Goal: Task Accomplishment & Management: Use online tool/utility

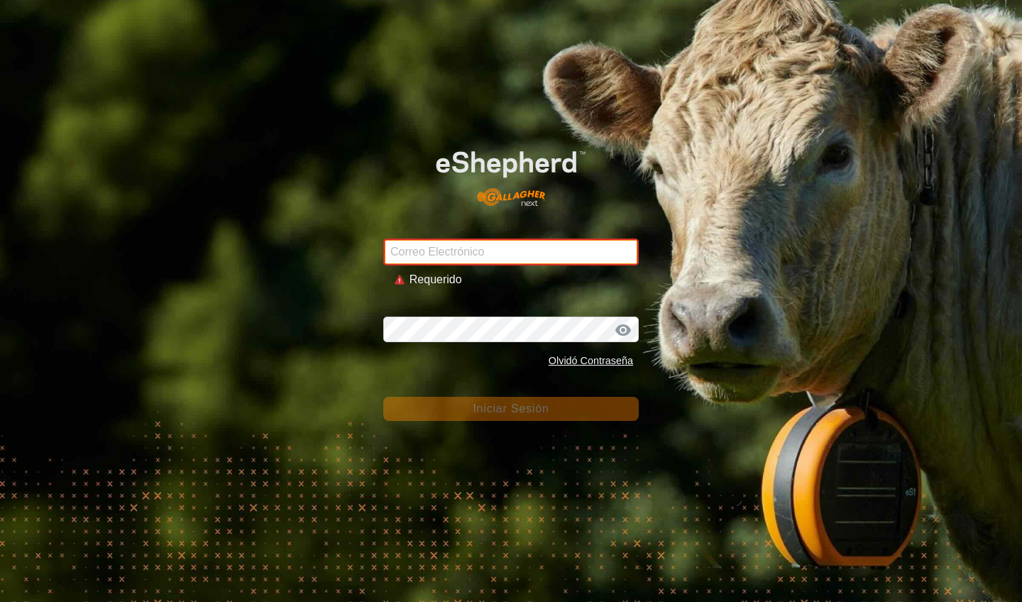
type input "[EMAIL_ADDRESS][DOMAIN_NAME]"
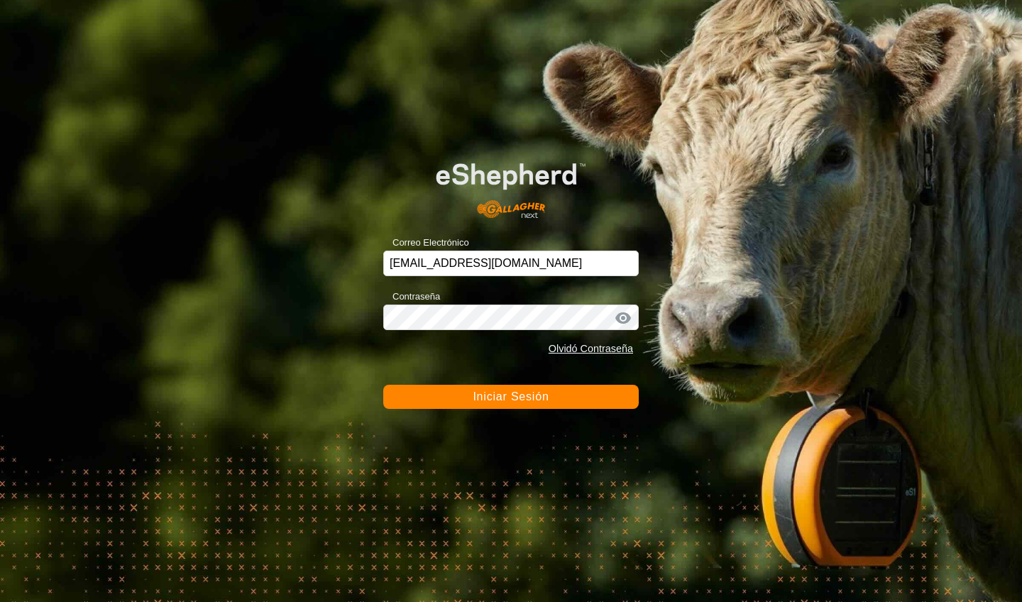
click at [538, 395] on span "Iniciar Sesión" at bounding box center [511, 396] width 76 height 12
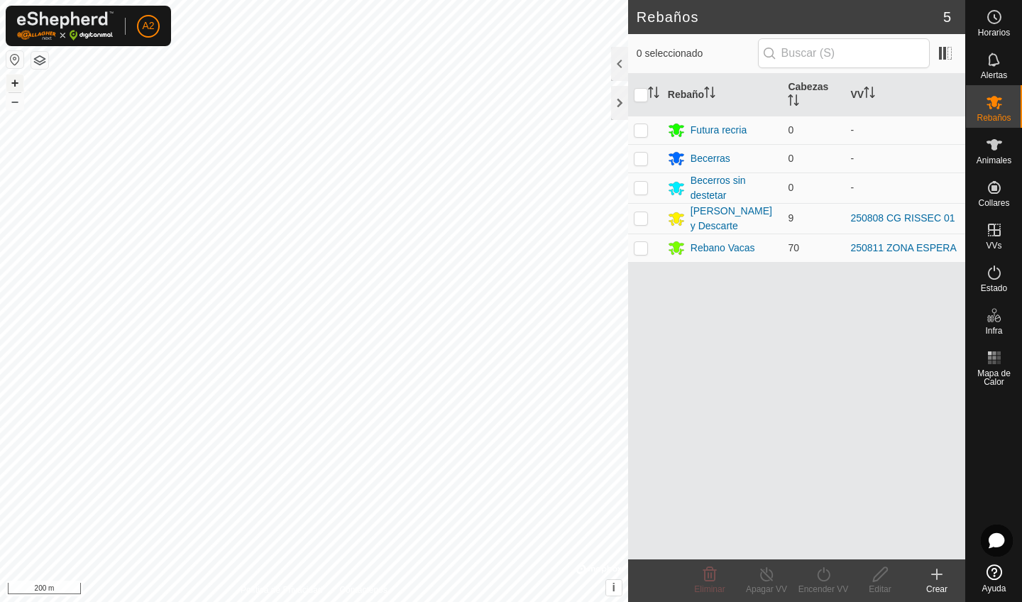
click at [16, 87] on button "+" at bounding box center [14, 83] width 17 height 17
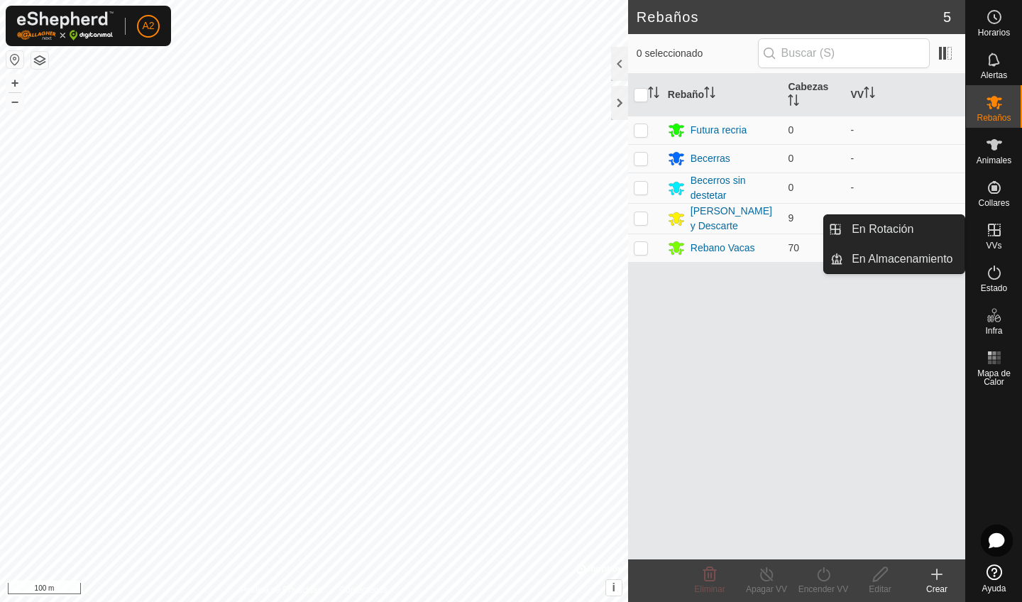
click at [991, 237] on icon at bounding box center [994, 229] width 17 height 17
click at [903, 233] on link "En Rotación" at bounding box center [903, 229] width 121 height 28
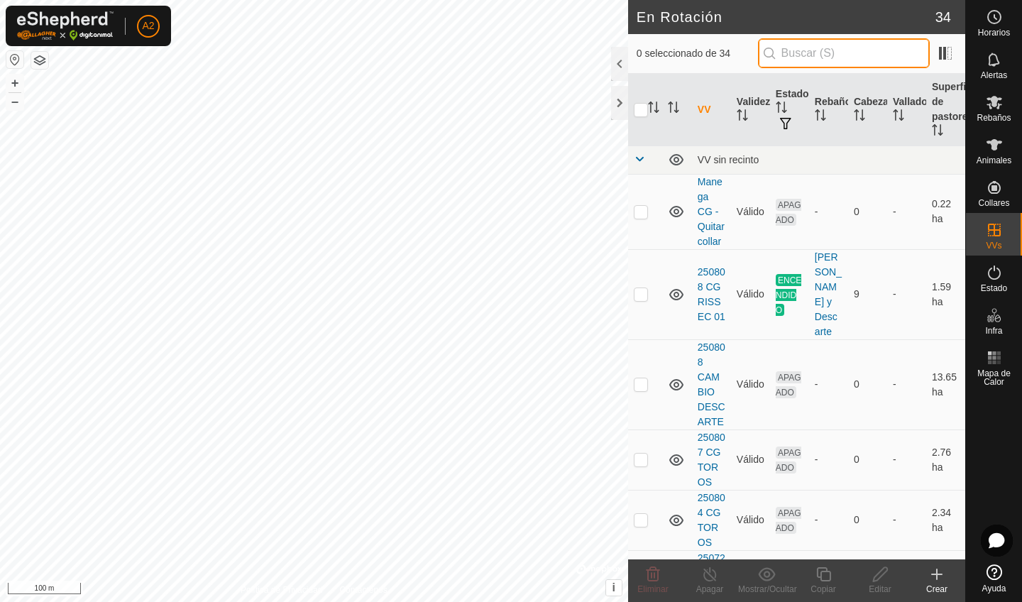
click at [880, 46] on input "text" at bounding box center [844, 53] width 172 height 30
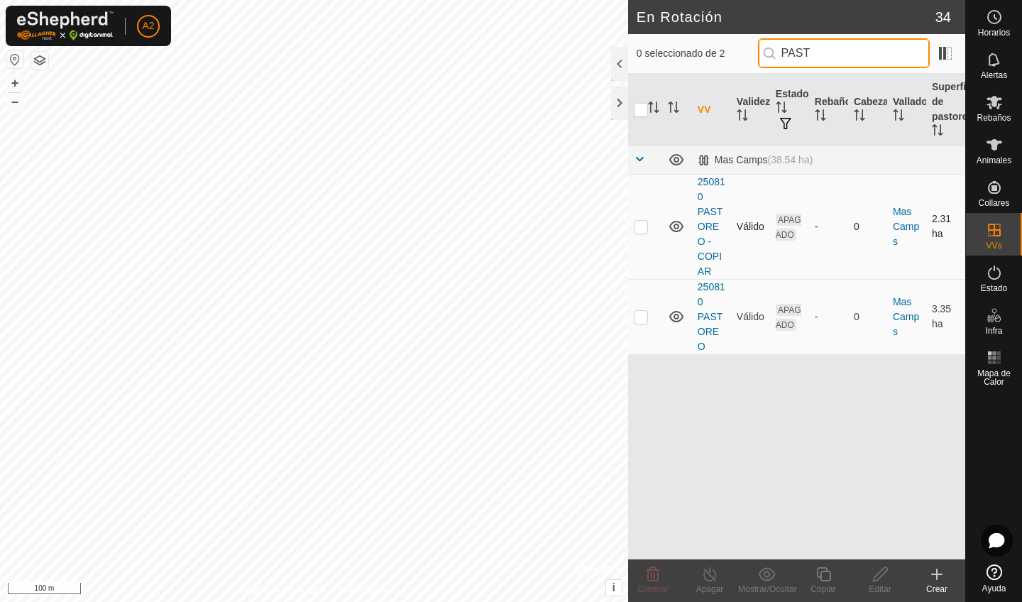
type input "PAST"
click at [642, 226] on p-checkbox at bounding box center [641, 226] width 14 height 11
checkbox input "true"
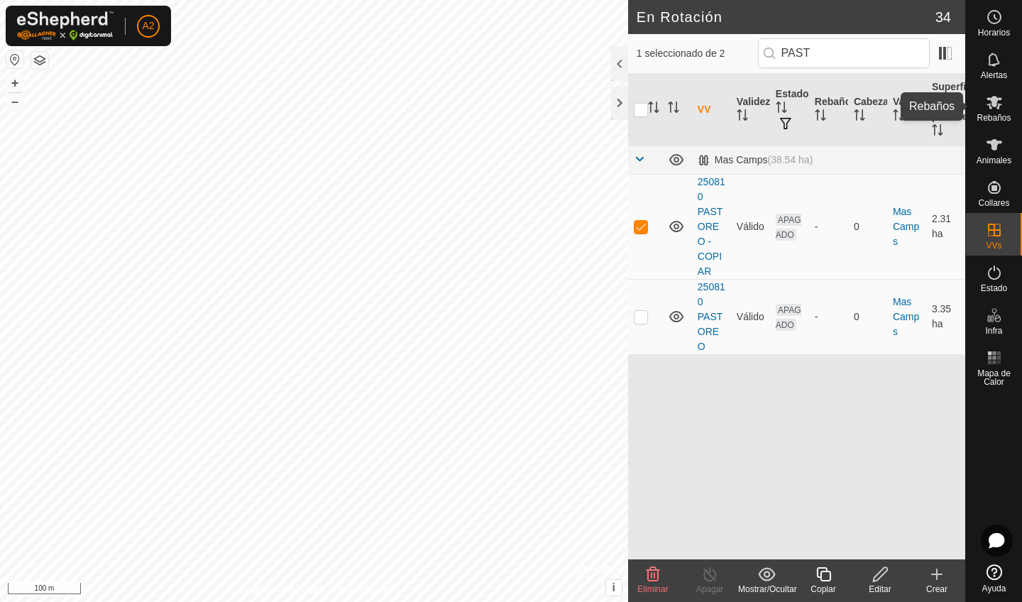
click at [996, 111] on es-mob-svg-icon at bounding box center [994, 102] width 26 height 23
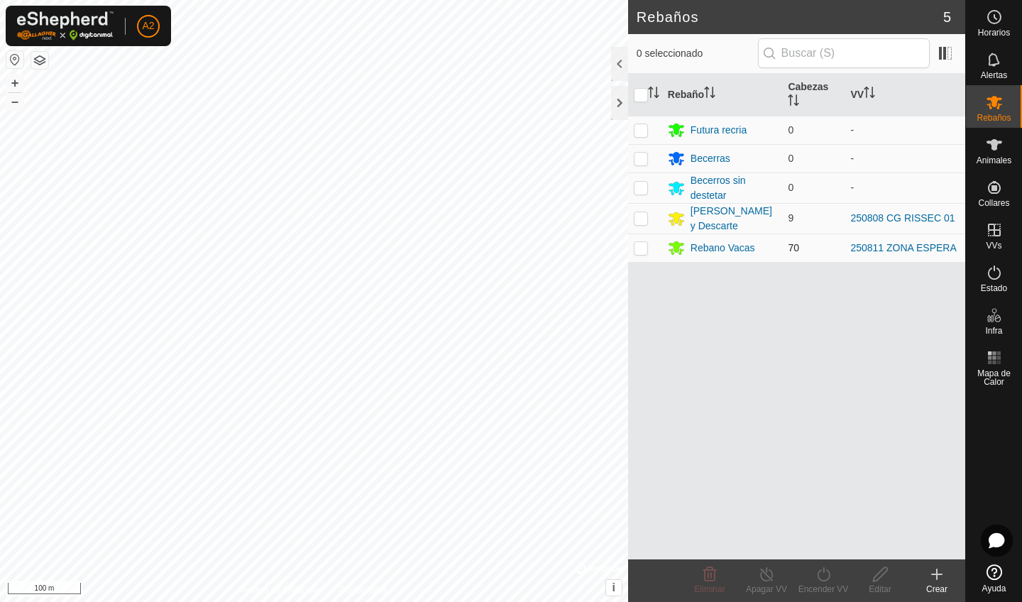
click at [646, 254] on td at bounding box center [645, 247] width 34 height 28
checkbox input "true"
click at [815, 590] on div "Encender VV" at bounding box center [823, 589] width 57 height 13
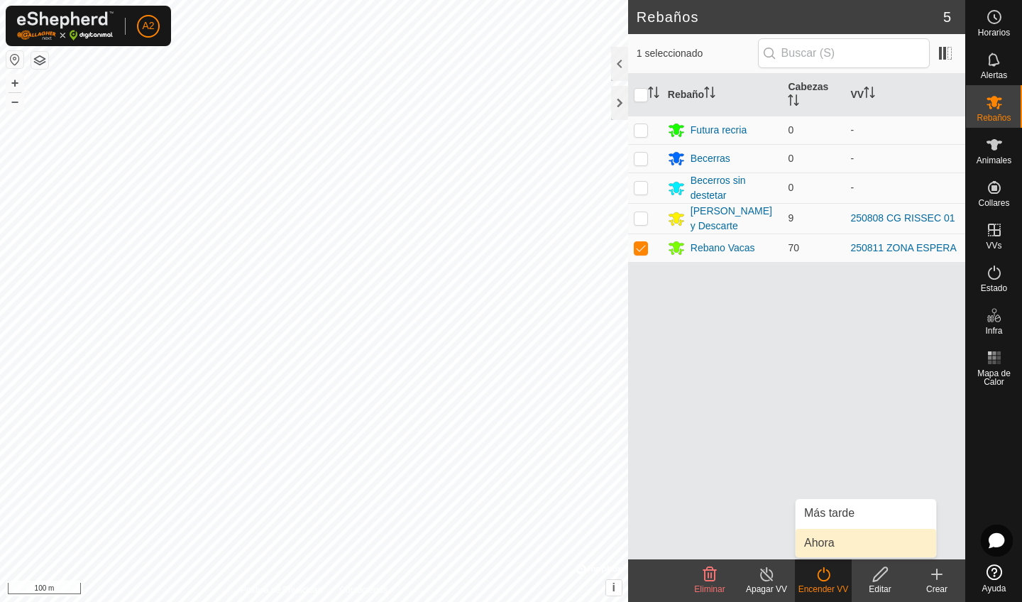
click at [818, 544] on link "Ahora" at bounding box center [866, 543] width 141 height 28
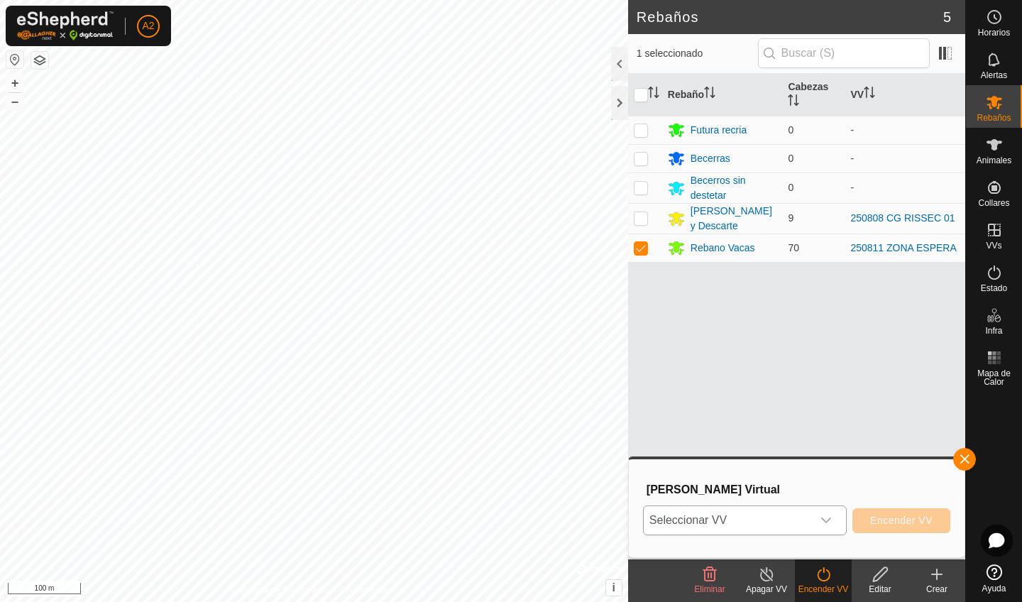
click at [738, 527] on span "Seleccionar VV" at bounding box center [728, 520] width 168 height 28
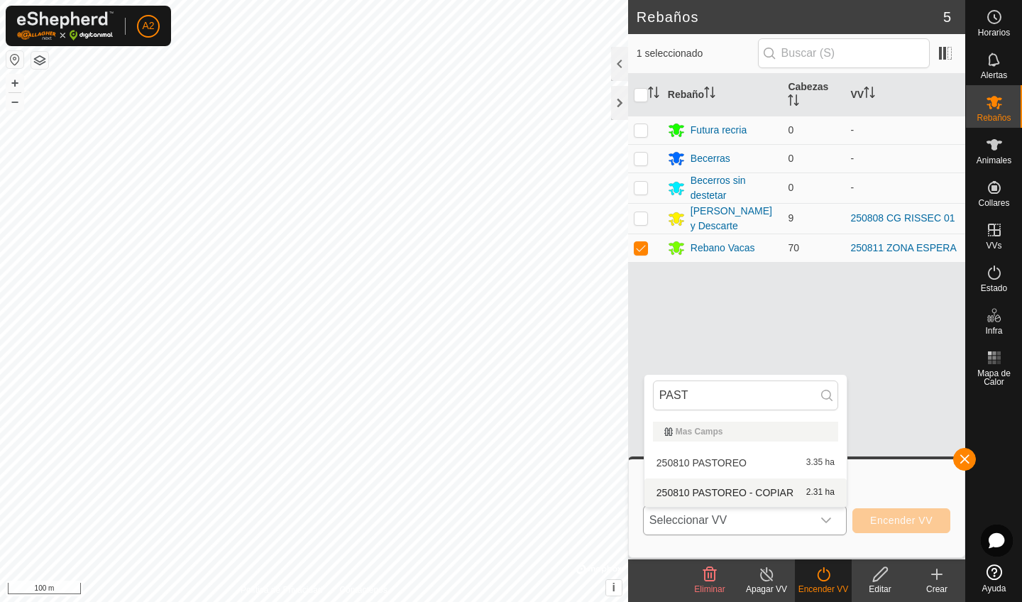
type input "PAST"
click at [764, 486] on li "250810 PASTOREO - COPIAR 2.31 ha" at bounding box center [745, 492] width 202 height 28
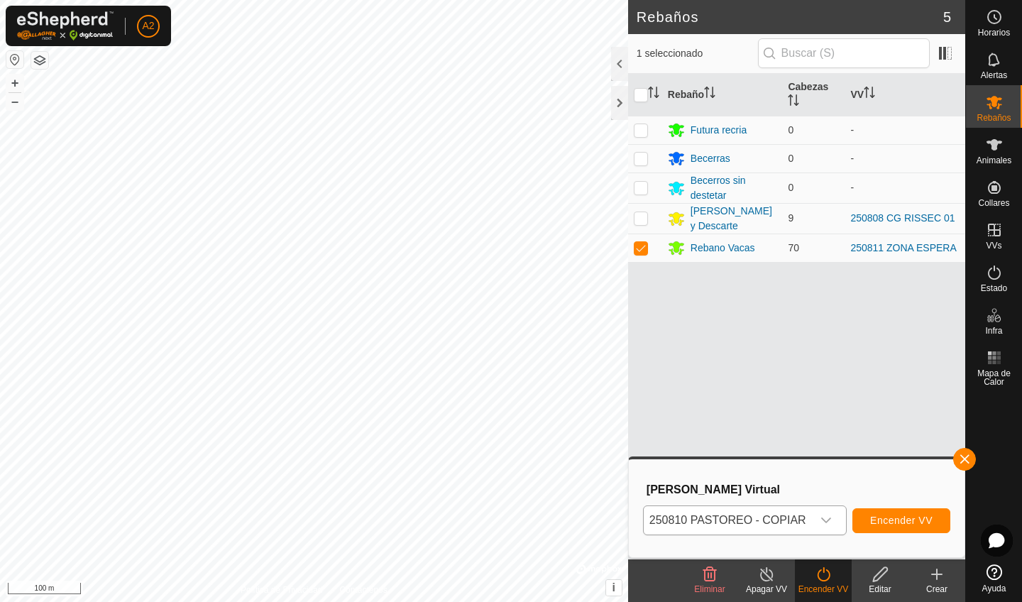
click at [885, 527] on button "Encender VV" at bounding box center [901, 520] width 98 height 25
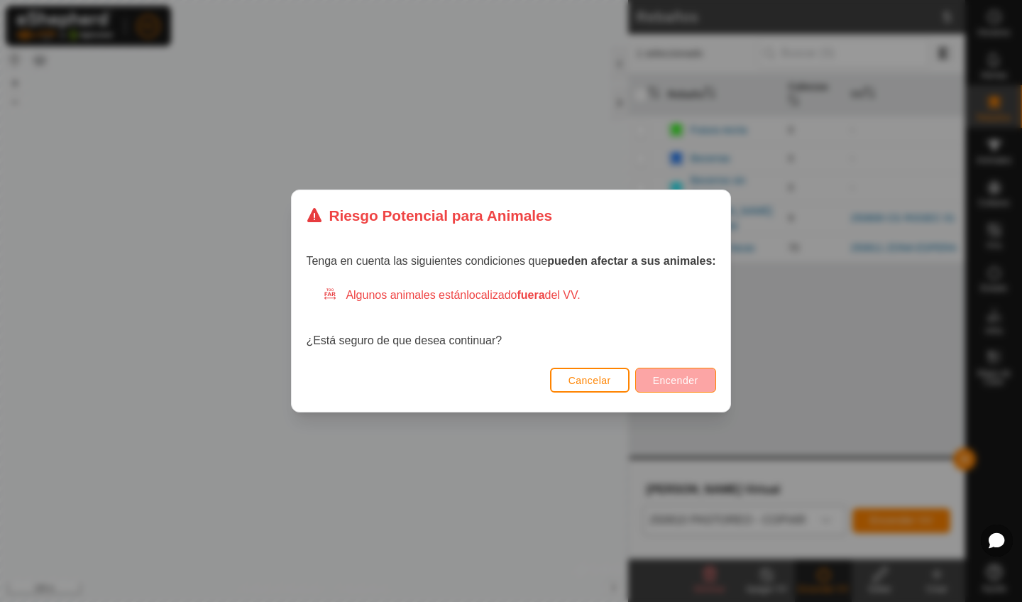
click at [680, 391] on button "Encender" at bounding box center [675, 380] width 81 height 25
